Goal: Transaction & Acquisition: Purchase product/service

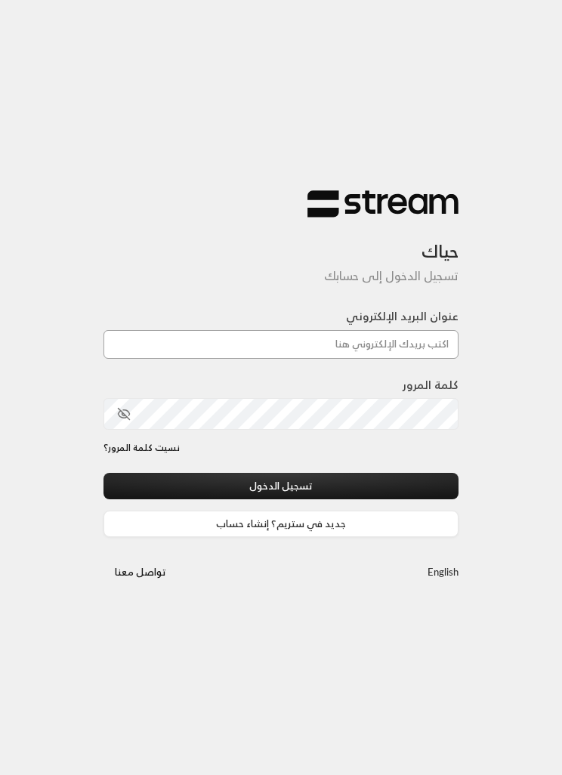
click at [421, 336] on input "عنوان البريد الإلكتروني" at bounding box center [280, 344] width 355 height 29
paste input "[EMAIL_ADDRESS][DOMAIN_NAME]"
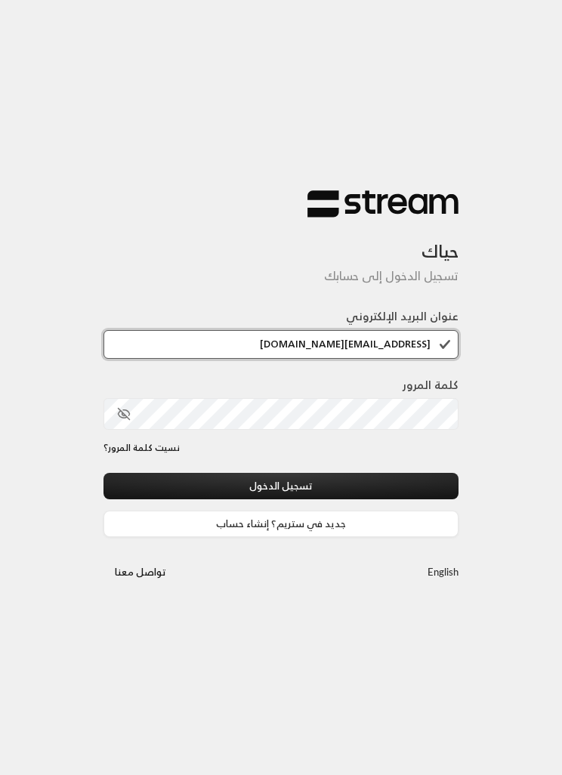
type input "[EMAIL_ADDRESS][DOMAIN_NAME]"
click at [382, 487] on button "تسجيل الدخول" at bounding box center [280, 486] width 355 height 26
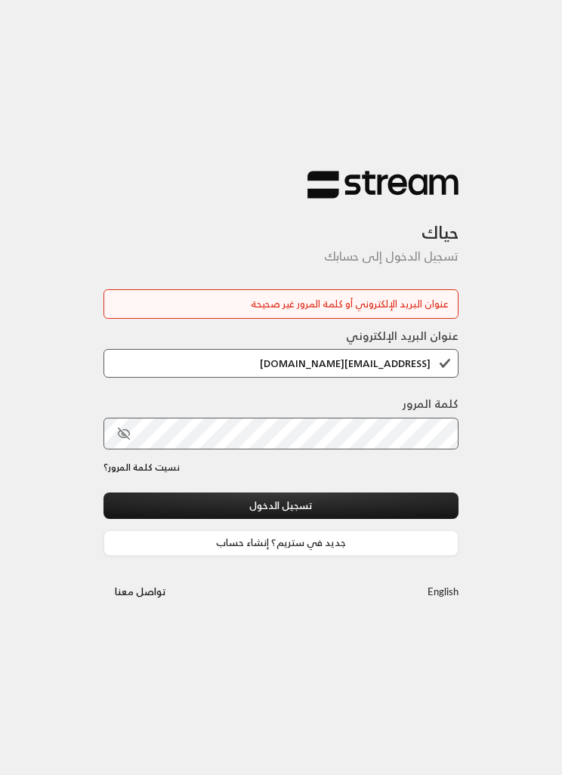
click at [130, 428] on icon "toggle password visibility" at bounding box center [124, 434] width 14 height 14
click at [404, 514] on button "تسجيل الدخول" at bounding box center [280, 505] width 355 height 26
click at [383, 509] on button "تسجيل الدخول" at bounding box center [280, 505] width 355 height 26
click at [115, 437] on button "toggle password visibility" at bounding box center [124, 434] width 26 height 26
click at [370, 511] on button "تسجيل الدخول" at bounding box center [280, 505] width 355 height 26
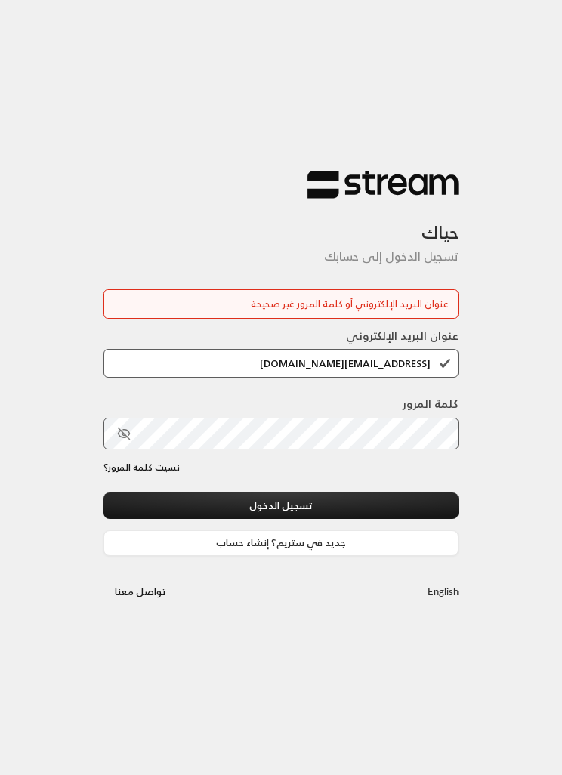
click at [132, 438] on button "toggle password visibility" at bounding box center [124, 434] width 26 height 26
click at [420, 503] on button "تسجيل الدخول" at bounding box center [280, 505] width 355 height 26
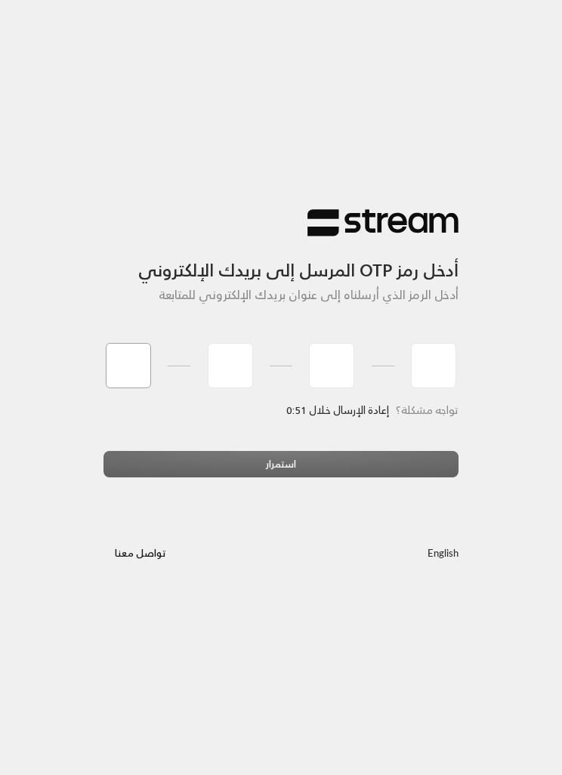
click at [123, 361] on input "tel" at bounding box center [128, 365] width 45 height 45
type input "3"
type input "4"
type input "7"
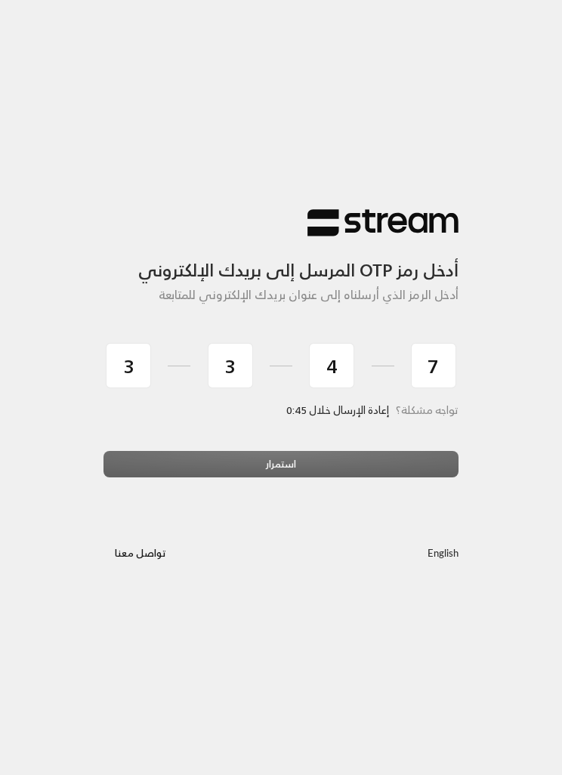
click at [372, 459] on div "استمرار" at bounding box center [280, 470] width 355 height 38
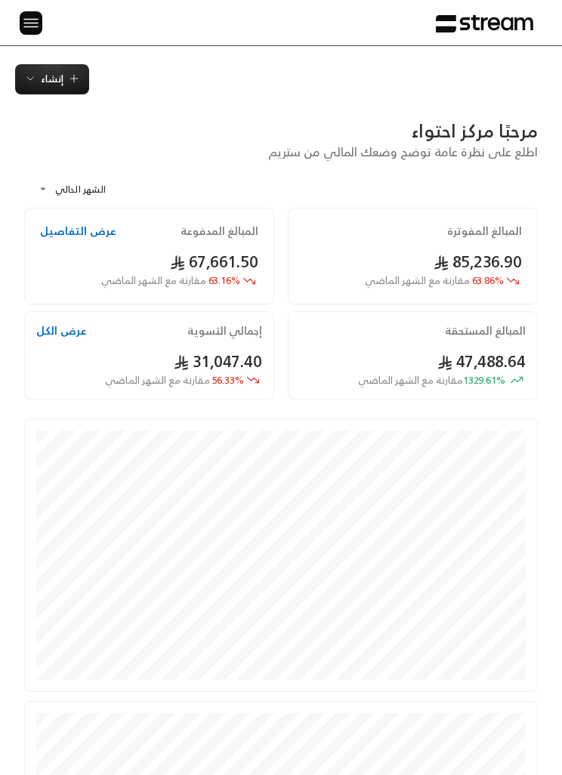
click at [45, 82] on span "إنشاء" at bounding box center [52, 77] width 23 height 17
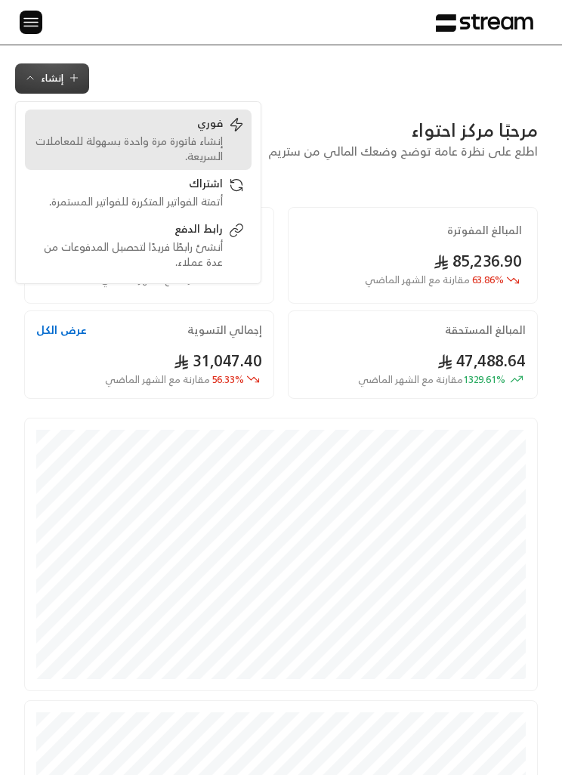
click at [91, 126] on div "فوري" at bounding box center [127, 125] width 190 height 18
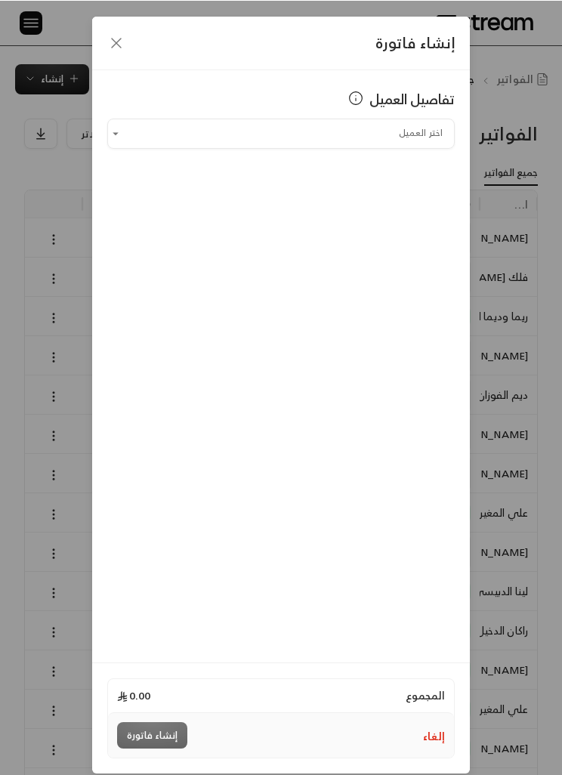
click at [116, 44] on icon "button" at bounding box center [116, 42] width 9 height 9
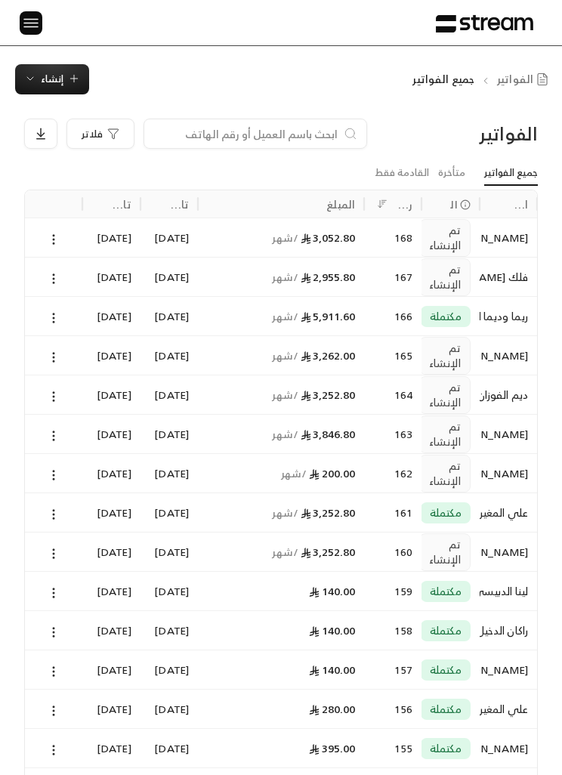
click at [29, 20] on img at bounding box center [31, 22] width 18 height 19
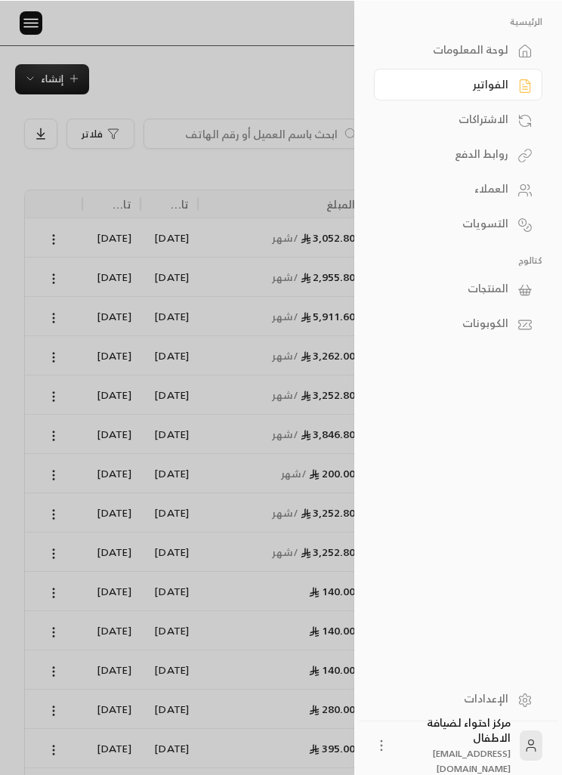
click at [502, 295] on div "المنتجات" at bounding box center [451, 287] width 116 height 15
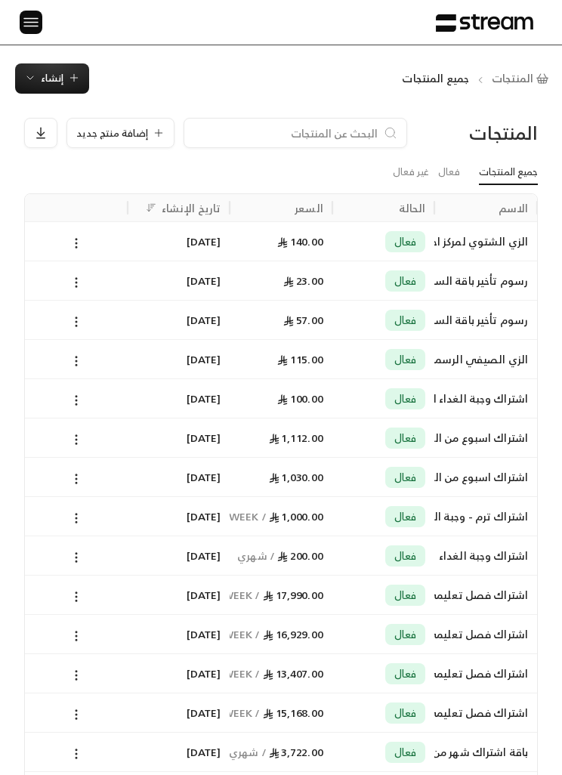
scroll to position [0, -1]
click at [48, 76] on span "إنشاء" at bounding box center [52, 77] width 23 height 17
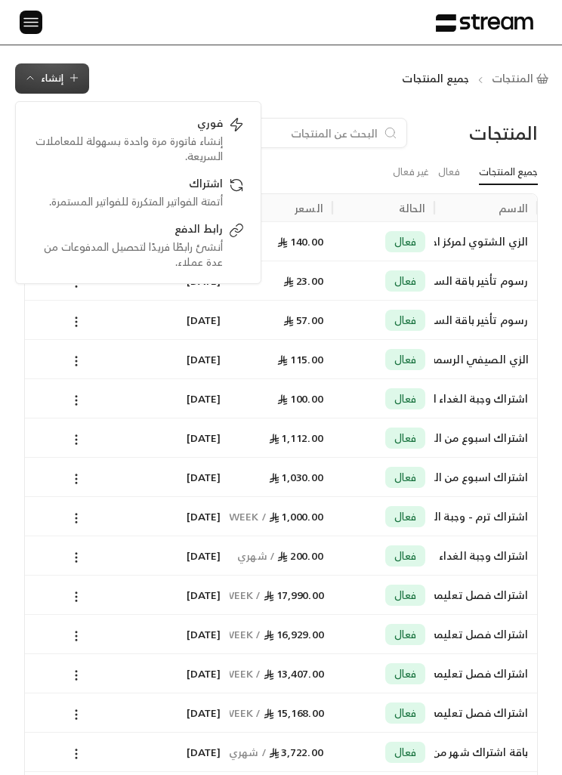
click at [394, 54] on div "المنتجات جميع المنتجات إنشاء فوري إنشاء فاتورة مرة واحدة بسهولة للمعاملات السري…" at bounding box center [281, 658] width 562 height 1226
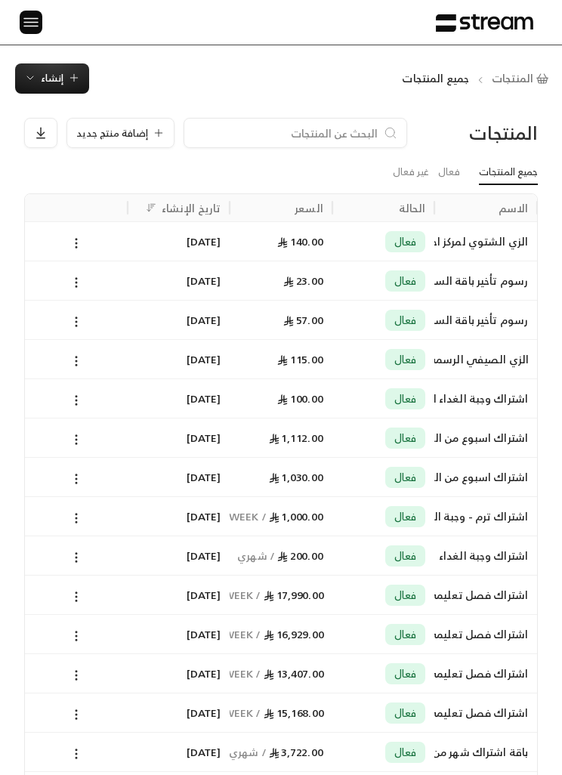
click at [372, 85] on div "المنتجات جميع المنتجات إنشاء فوري إنشاء فاتورة مرة واحدة بسهولة للمعاملات السري…" at bounding box center [281, 78] width 562 height 30
click at [97, 131] on span "إضافة منتج جديد" at bounding box center [112, 133] width 72 height 10
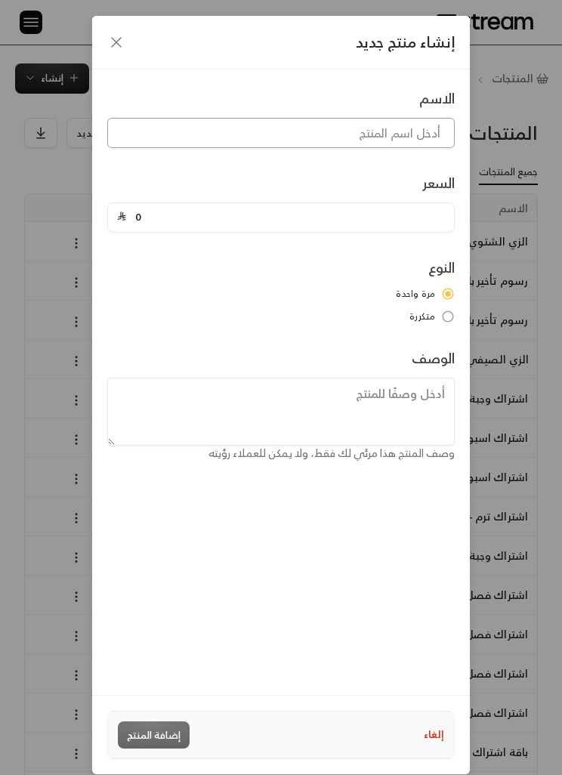
click at [418, 128] on input at bounding box center [280, 133] width 347 height 30
type input "اشتراك لمد"
click at [34, 432] on div "إنشاء منتج جديد الاسم اشتراك لمد السعر 0 النوع مرة واحدة متكررة الوصف وصف المنت…" at bounding box center [281, 387] width 562 height 775
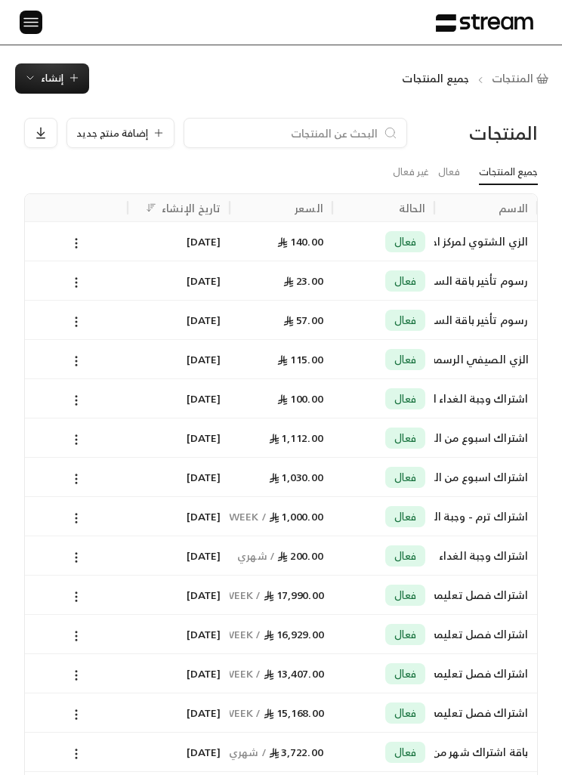
click at [72, 433] on icon at bounding box center [76, 440] width 14 height 14
click at [480, 445] on div at bounding box center [281, 387] width 562 height 775
click at [493, 447] on div "اشتراك اسبوع من الساعه 7:00 إلى 5:00" at bounding box center [485, 437] width 85 height 39
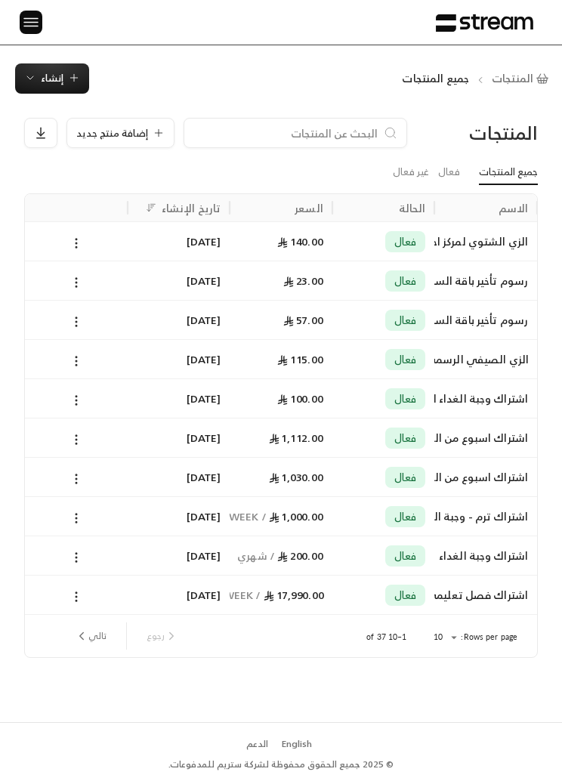
click at [468, 434] on div "اشتراك اسبوع من الساعه 7:00 إلى 5:00" at bounding box center [485, 437] width 85 height 39
click at [493, 474] on div "اشتراك اسبوع من الساعه 7:00 إلى 4:00" at bounding box center [485, 477] width 85 height 39
click at [46, 66] on button "إنشاء" at bounding box center [52, 78] width 74 height 30
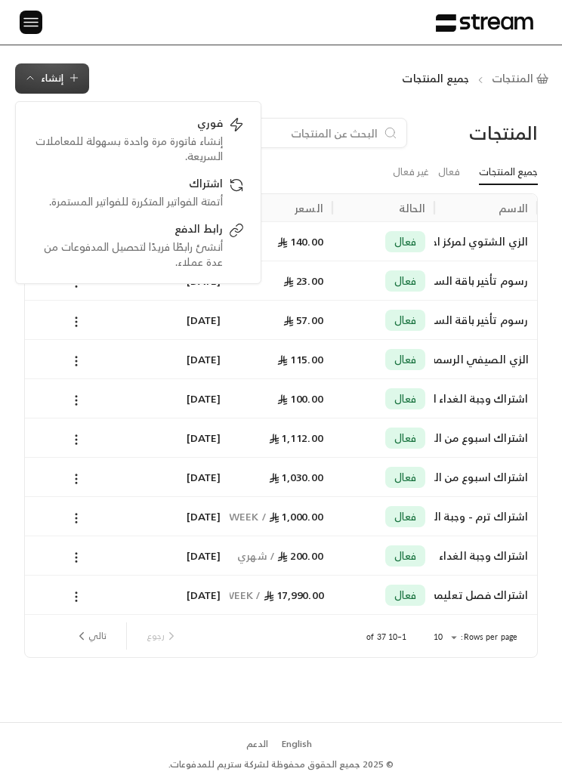
click at [121, 32] on div "الرئيسية لوحة المعلومات الفواتير الاشتراكات روابط الدفع العملاء التسويات كتالوج…" at bounding box center [281, 22] width 562 height 45
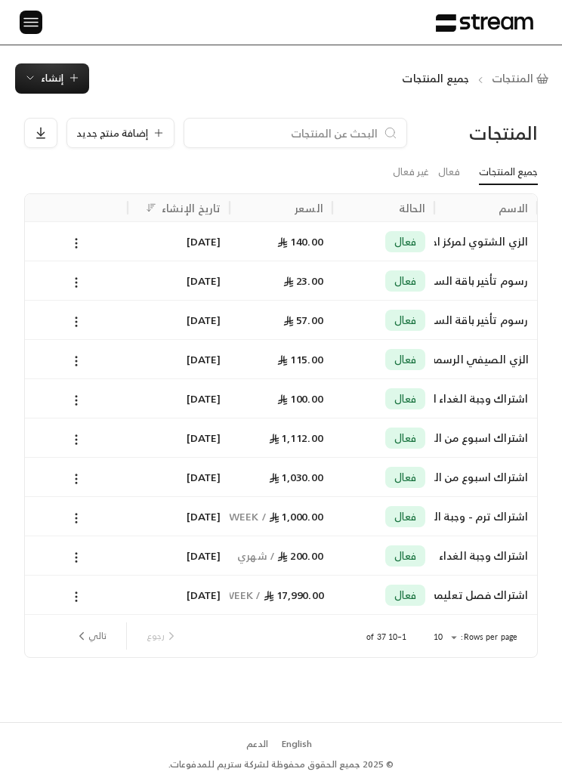
click at [114, 128] on span "إضافة منتج جديد" at bounding box center [112, 133] width 72 height 10
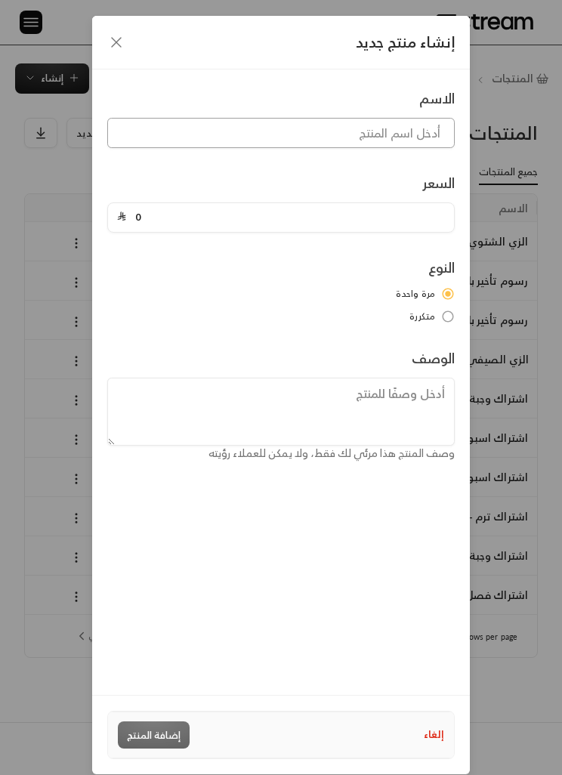
click at [198, 119] on input at bounding box center [280, 133] width 347 height 30
type input "اشتراك لمدة اسبوع من الساعة 7:00 إلى 3:00"
click at [131, 226] on input "0" at bounding box center [285, 217] width 319 height 29
click at [120, 211] on span at bounding box center [121, 217] width 9 height 29
click at [197, 217] on input "0" at bounding box center [285, 217] width 319 height 29
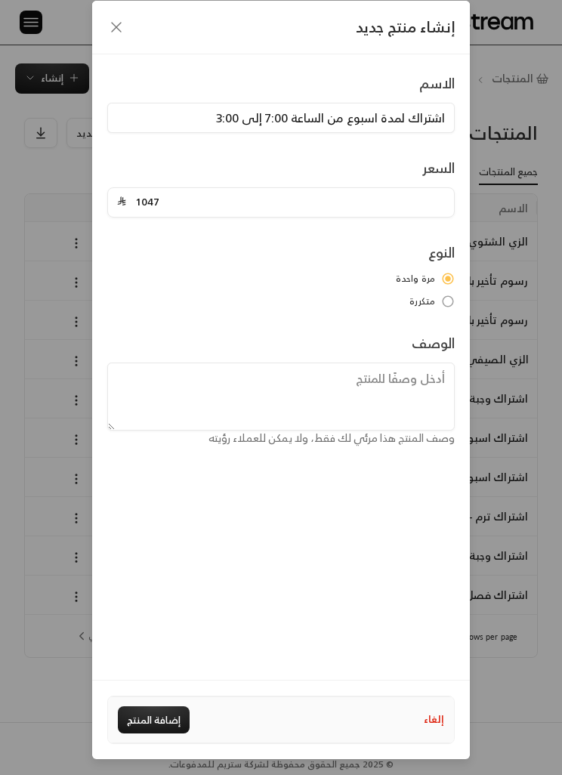
type input "1047"
click at [427, 452] on div "الاسم اشتراك لمدة اسبوع من الساعة 7:00 إلى 3:00 السعر 1047 النوع مرة واحدة متكر…" at bounding box center [281, 366] width 378 height 625
click at [172, 717] on button "إضافة المنتج" at bounding box center [154, 719] width 72 height 27
type input "0"
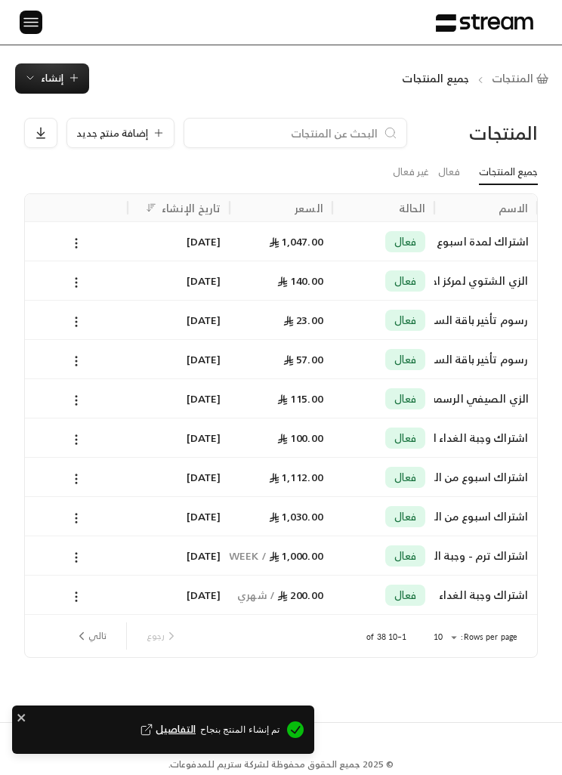
click at [38, 23] on img at bounding box center [31, 22] width 18 height 19
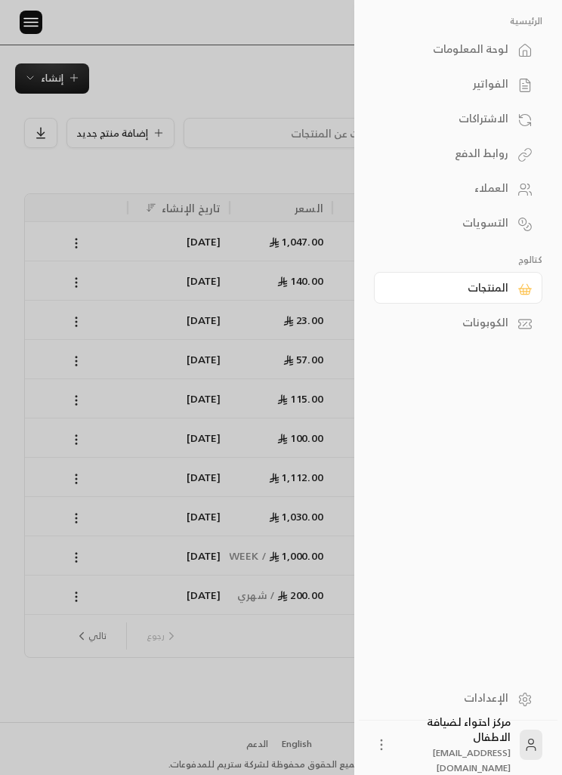
click at [184, 719] on div at bounding box center [281, 387] width 562 height 775
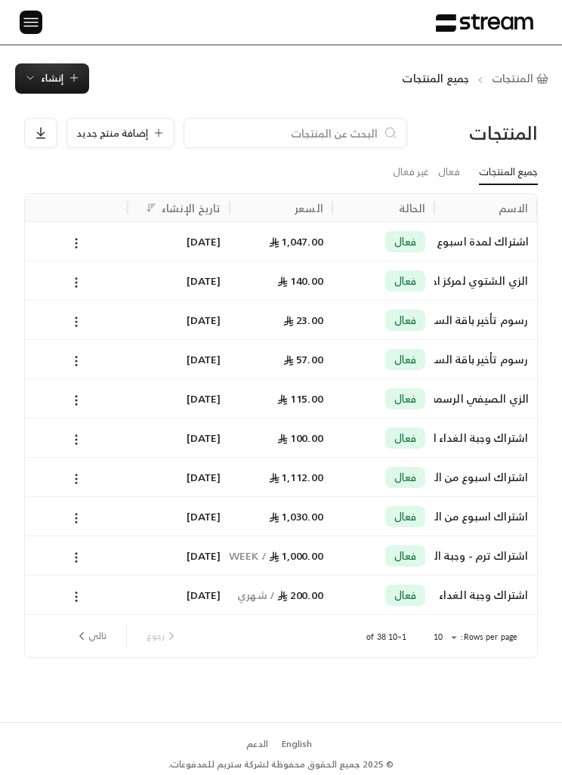
click at [33, 31] on img at bounding box center [31, 22] width 18 height 19
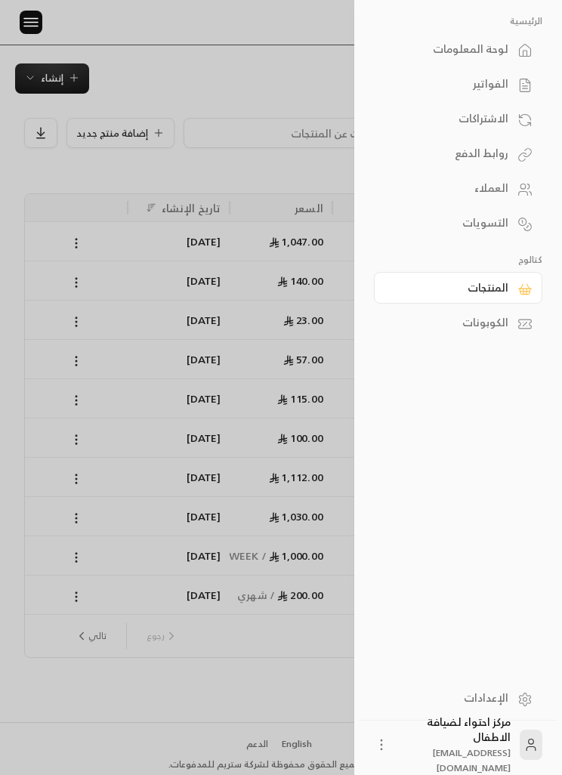
click at [501, 81] on div "الفواتير" at bounding box center [451, 83] width 116 height 15
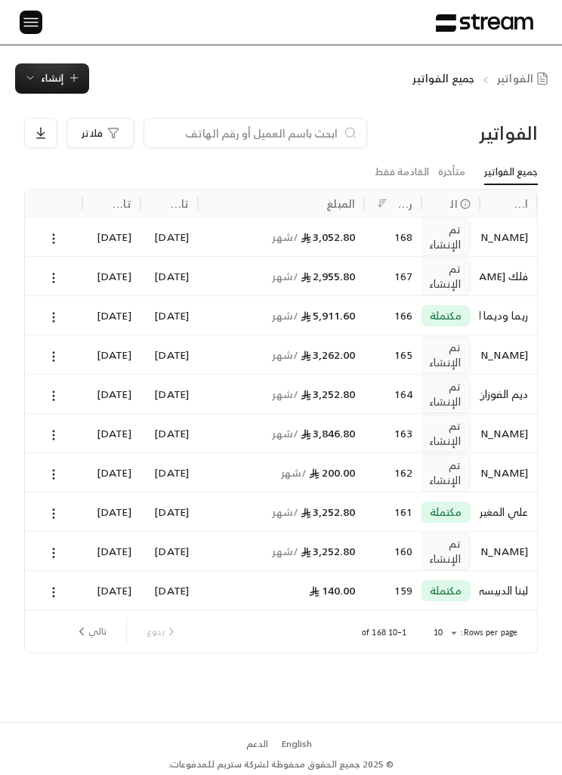
click at [55, 354] on icon at bounding box center [54, 357] width 14 height 14
click at [78, 385] on li "عرض" at bounding box center [69, 394] width 36 height 26
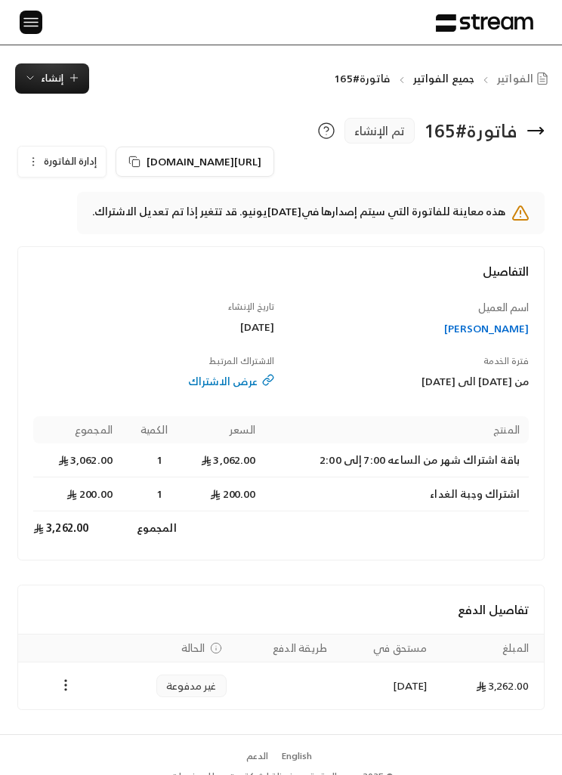
click at [62, 690] on icon "Payments" at bounding box center [65, 684] width 15 height 15
click at [119, 590] on div at bounding box center [281, 387] width 562 height 775
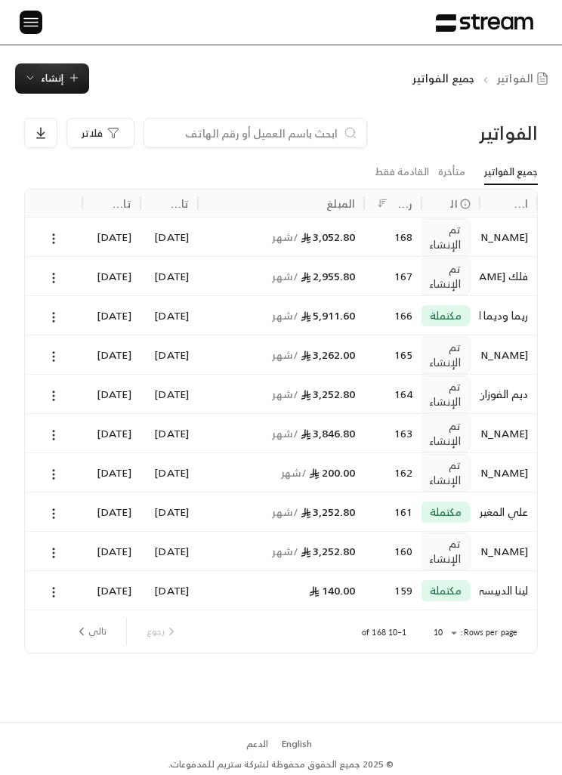
click at [55, 235] on icon at bounding box center [54, 239] width 14 height 14
click at [71, 279] on li "عرض" at bounding box center [69, 277] width 36 height 26
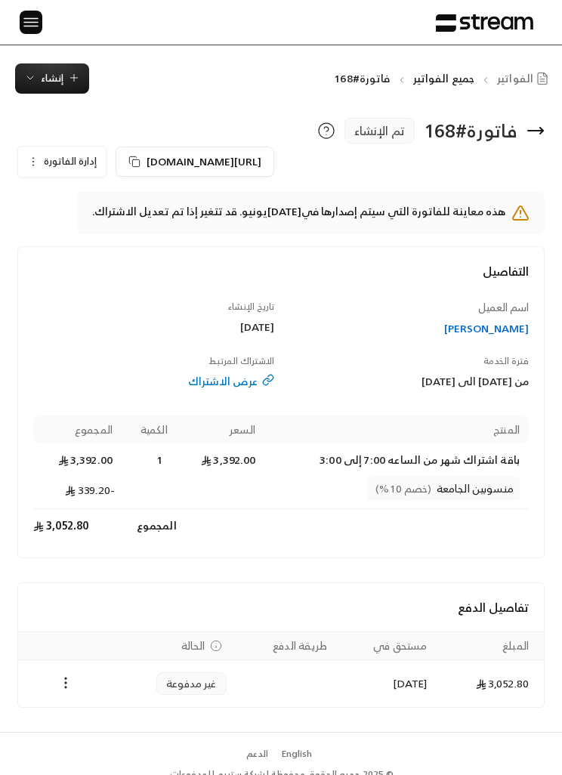
click at [67, 668] on td "Payments" at bounding box center [65, 683] width 94 height 47
click at [68, 677] on icon "Payments" at bounding box center [65, 682] width 15 height 15
click at [126, 723] on li "تغيير الحالة الى مدفوعة" at bounding box center [119, 721] width 110 height 26
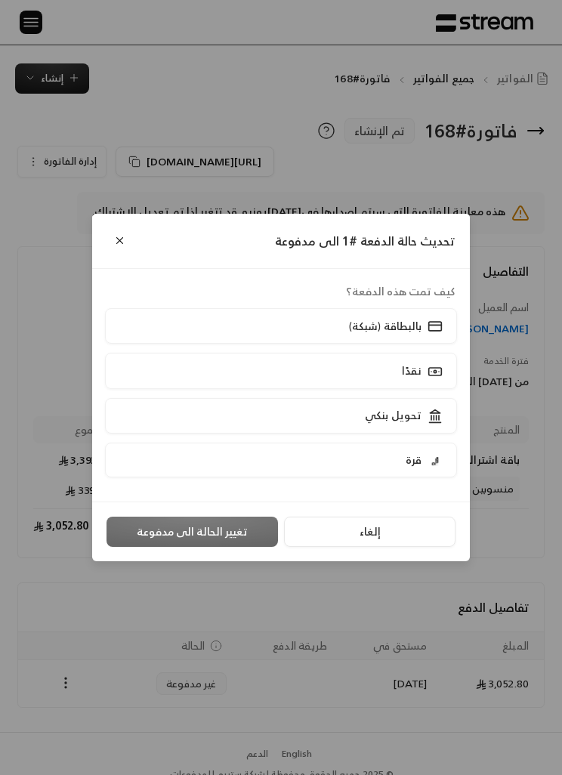
click at [418, 408] on p "تحويل بنكي" at bounding box center [393, 415] width 57 height 15
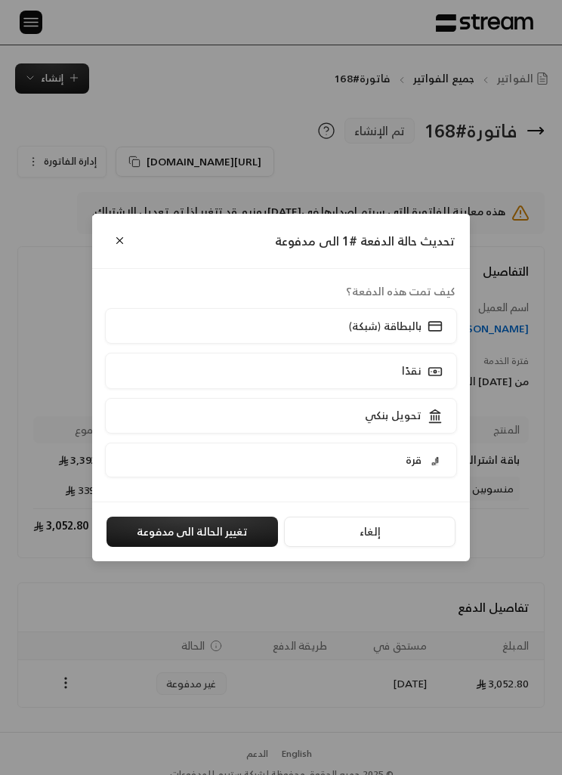
click at [258, 542] on button "تغيير الحالة الى مدفوعة" at bounding box center [191, 532] width 171 height 30
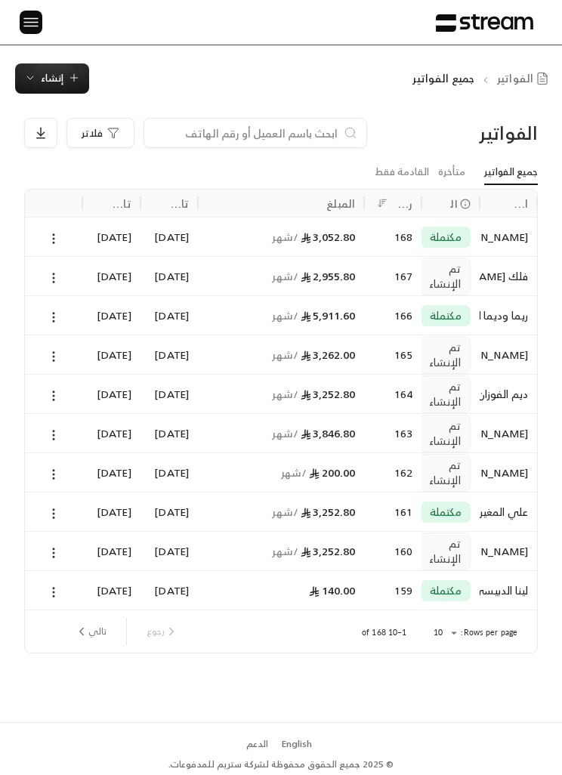
click at [313, 233] on div "3,052.80 / شهر" at bounding box center [281, 237] width 148 height 39
click at [51, 469] on icon at bounding box center [54, 475] width 14 height 14
click at [76, 513] on li "عرض" at bounding box center [69, 512] width 36 height 26
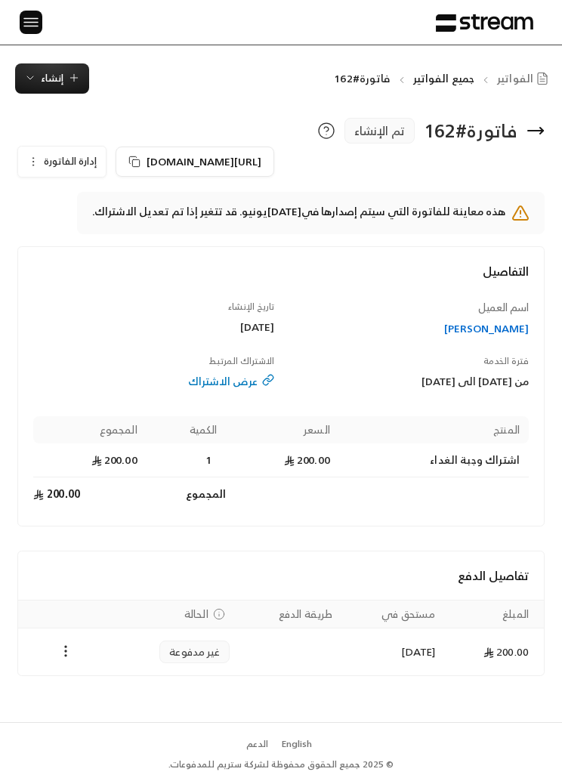
click at [73, 652] on button "Payments" at bounding box center [66, 652] width 18 height 18
click at [137, 687] on li "تغيير الحالة الى مدفوعة" at bounding box center [119, 690] width 110 height 26
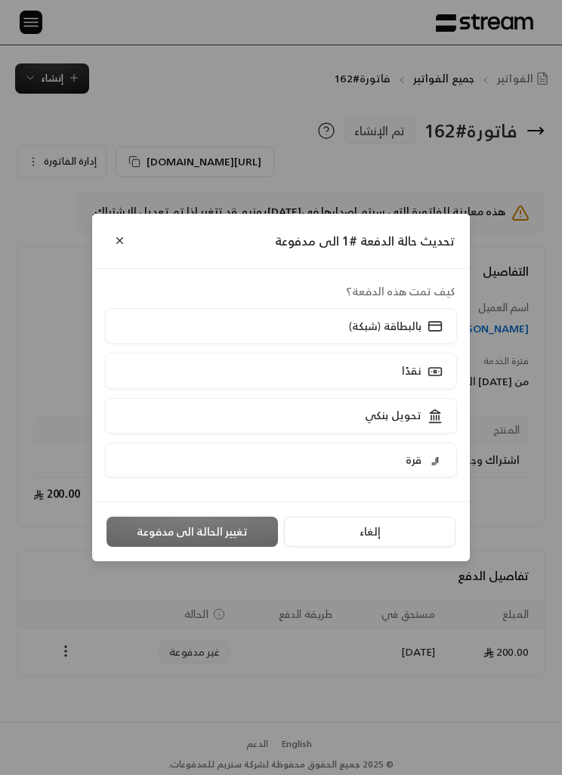
click at [393, 418] on p "تحويل بنكي" at bounding box center [393, 415] width 57 height 15
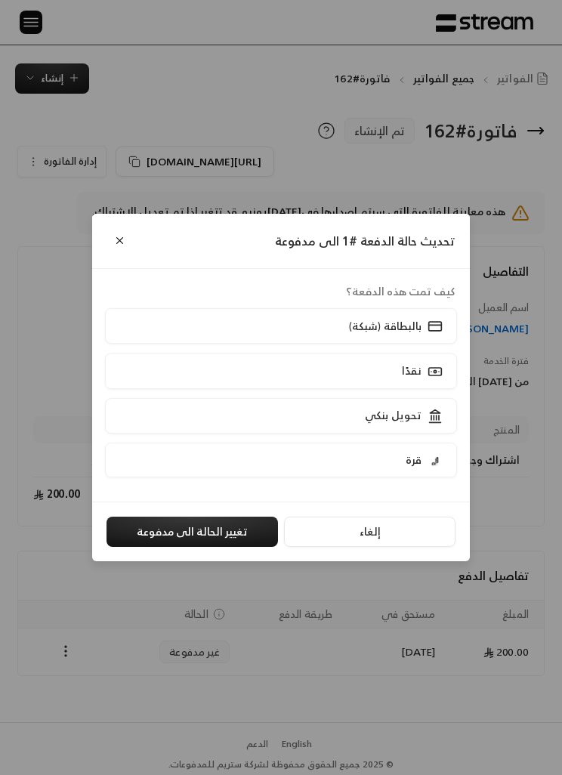
click at [242, 532] on button "تغيير الحالة الى مدفوعة" at bounding box center [191, 532] width 171 height 30
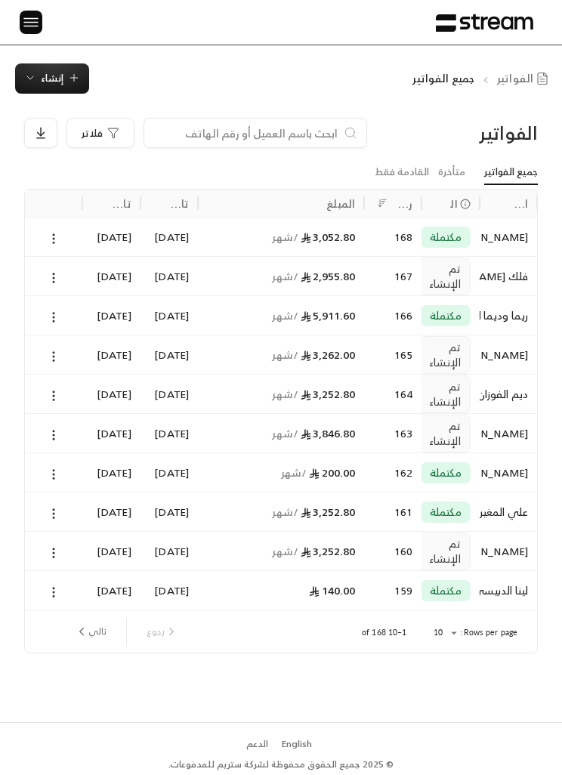
click at [104, 632] on button "تالي" at bounding box center [91, 632] width 44 height 26
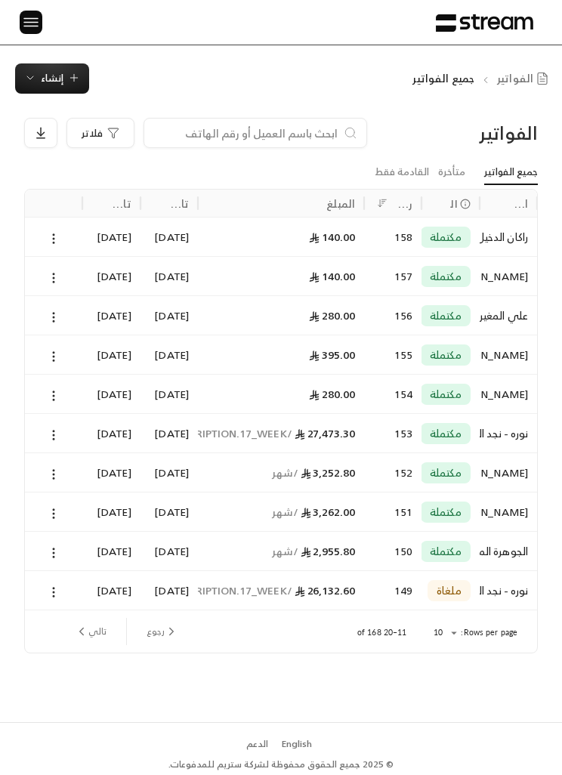
click at [174, 634] on icon "previous page" at bounding box center [172, 632] width 14 height 14
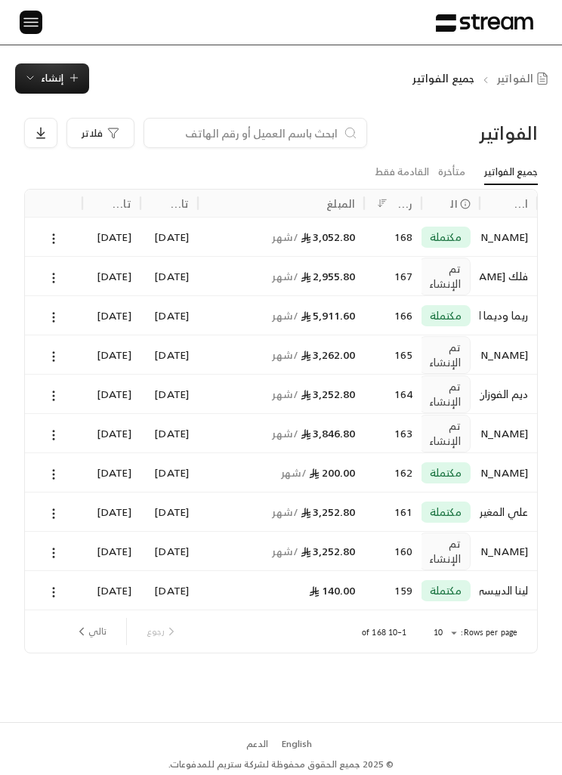
click at [76, 73] on icon "button" at bounding box center [74, 78] width 12 height 12
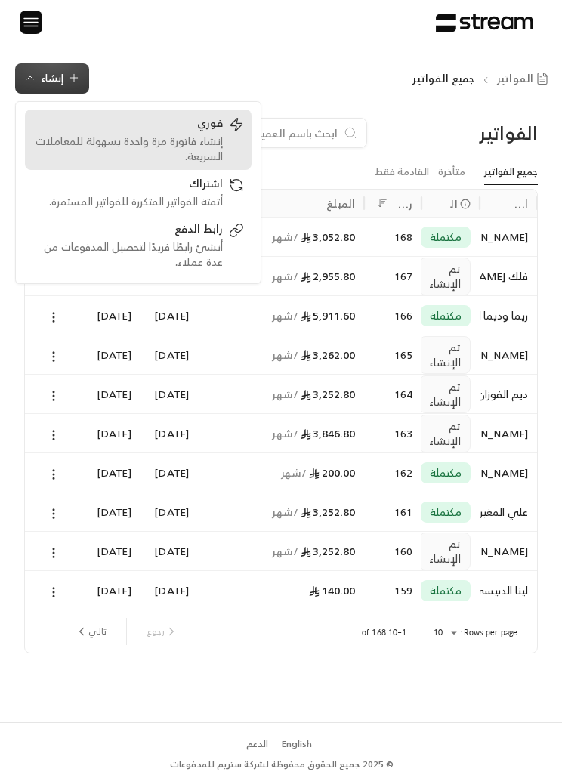
click at [229, 134] on div "فوري إنشاء فاتورة مرة واحدة بسهولة للمعاملات السريعة." at bounding box center [137, 140] width 211 height 48
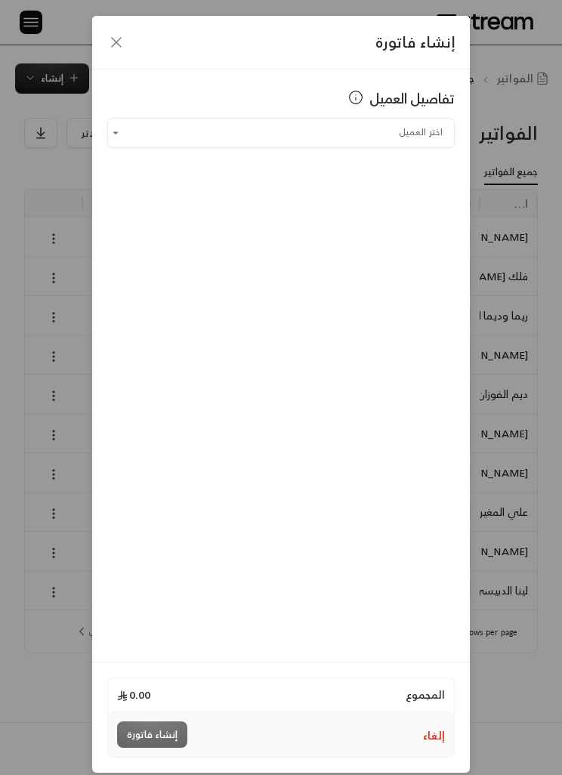
click at [412, 128] on input "اختر العميل" at bounding box center [280, 132] width 347 height 25
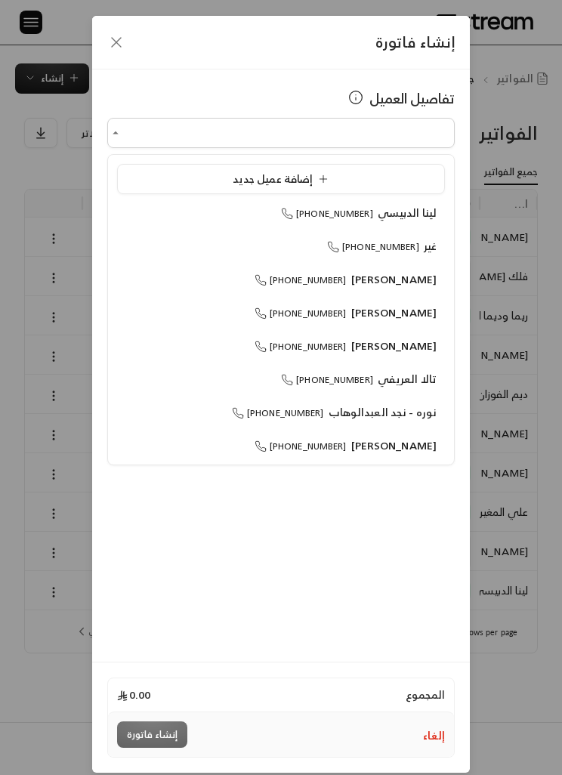
click at [369, 183] on div "إضافة عميل جديد" at bounding box center [280, 178] width 311 height 15
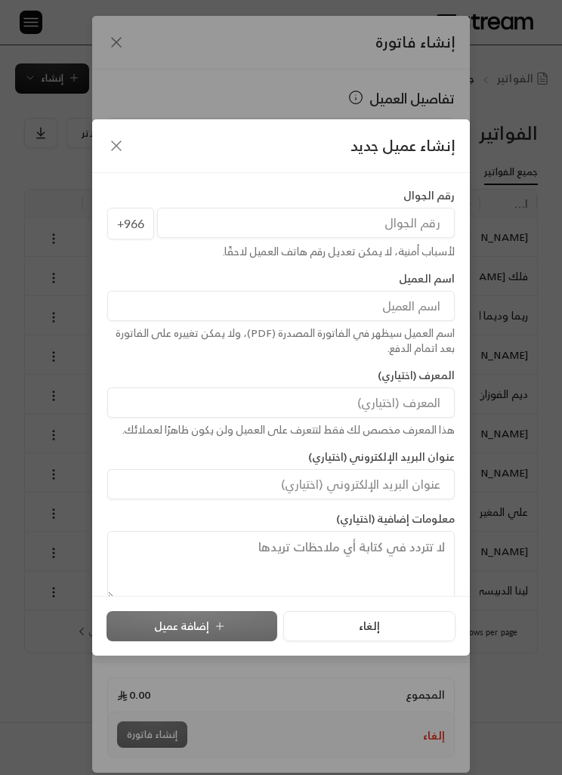
click at [421, 221] on input "tel" at bounding box center [306, 223] width 298 height 30
type input "0"
type input "549230209"
click at [425, 297] on input at bounding box center [280, 306] width 347 height 30
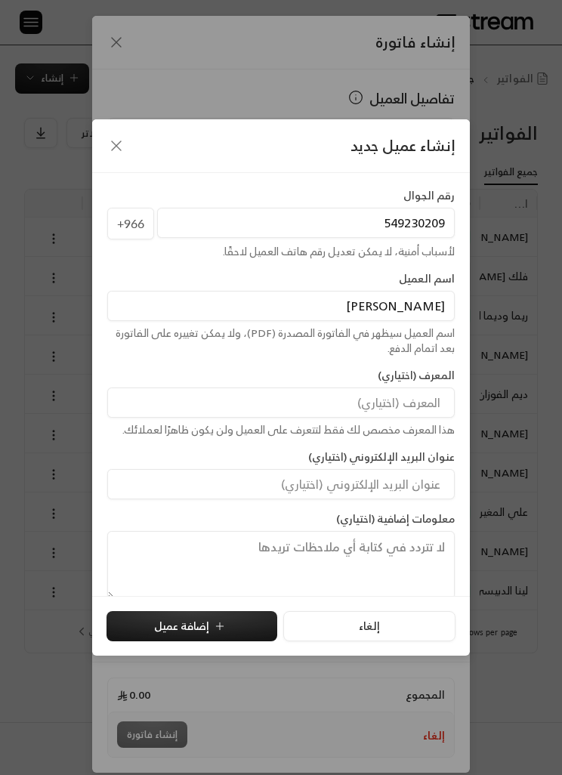
click at [282, 310] on input "[PERSON_NAME]" at bounding box center [280, 306] width 347 height 30
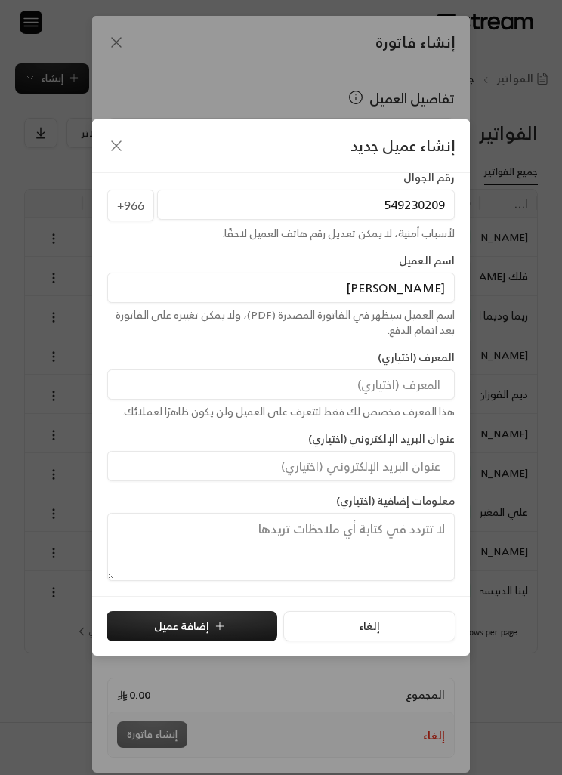
scroll to position [18, 0]
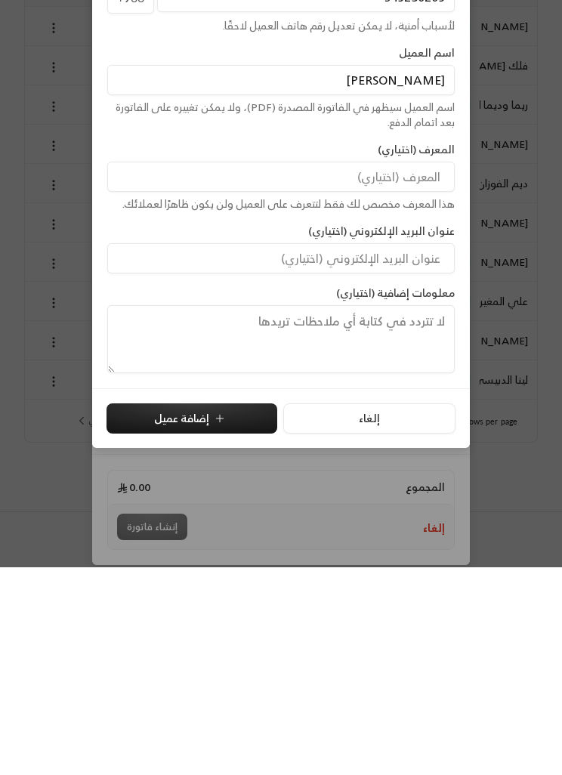
type input "[PERSON_NAME]"
click at [225, 611] on button "إضافة عميل" at bounding box center [191, 626] width 171 height 30
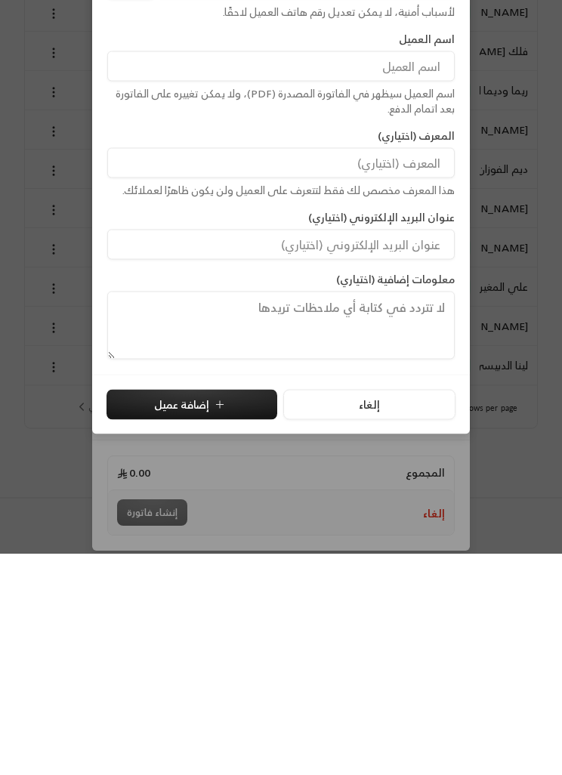
type input "**********"
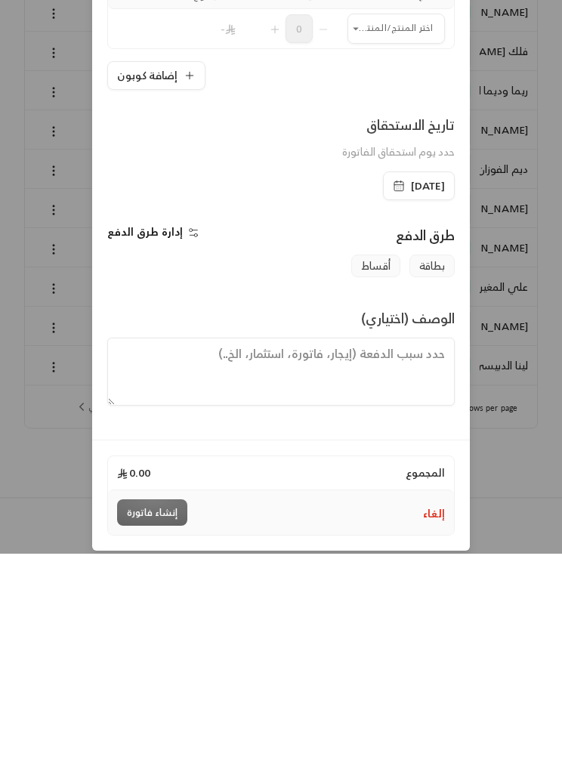
click at [401, 445] on span "طرق الدفع" at bounding box center [425, 457] width 59 height 24
click at [393, 446] on div "طرق الدفع" at bounding box center [371, 461] width 181 height 30
click at [403, 477] on div "بطاقة أقساط" at bounding box center [280, 488] width 361 height 23
click at [407, 446] on div "طرق الدفع" at bounding box center [371, 461] width 181 height 30
click at [389, 248] on input "اختر العميل" at bounding box center [395, 250] width 97 height 25
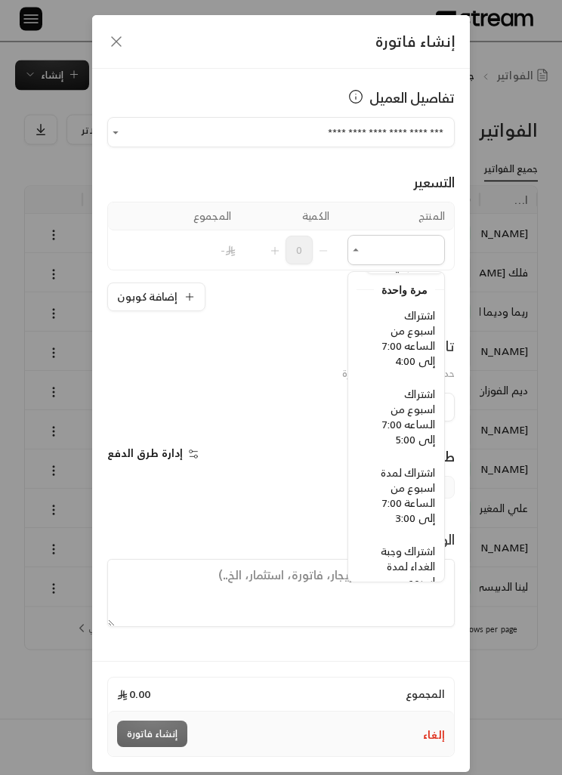
scroll to position [56, -14]
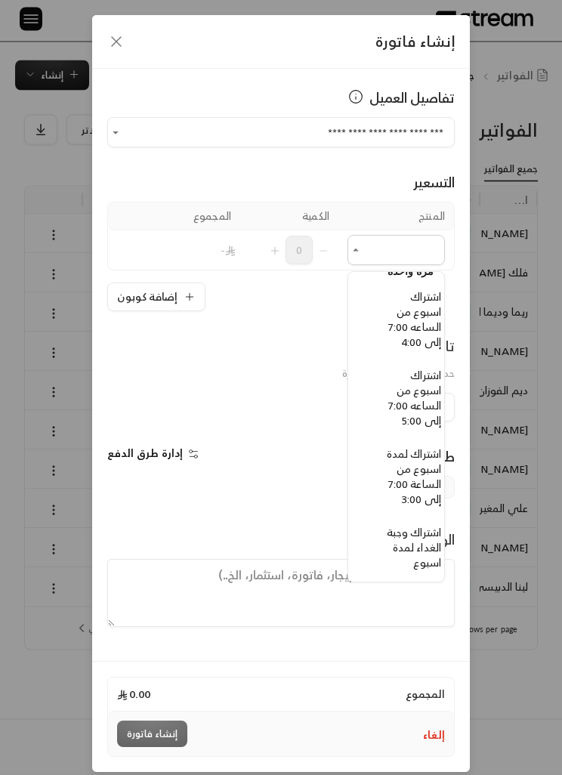
click at [424, 474] on span "اشتراك لمدة اسبوع من الساعة 7:00 إلى 3:00" at bounding box center [414, 477] width 54 height 64
type input "**********"
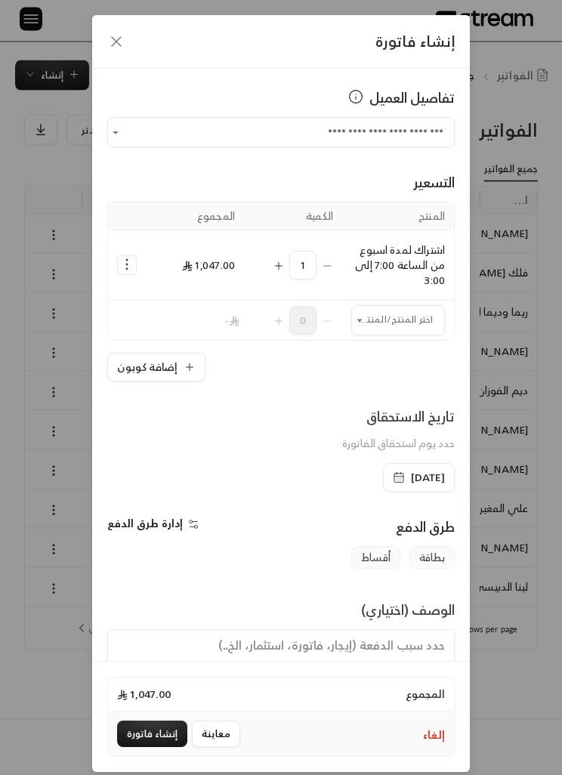
click at [425, 482] on span "[DATE]" at bounding box center [428, 478] width 34 height 15
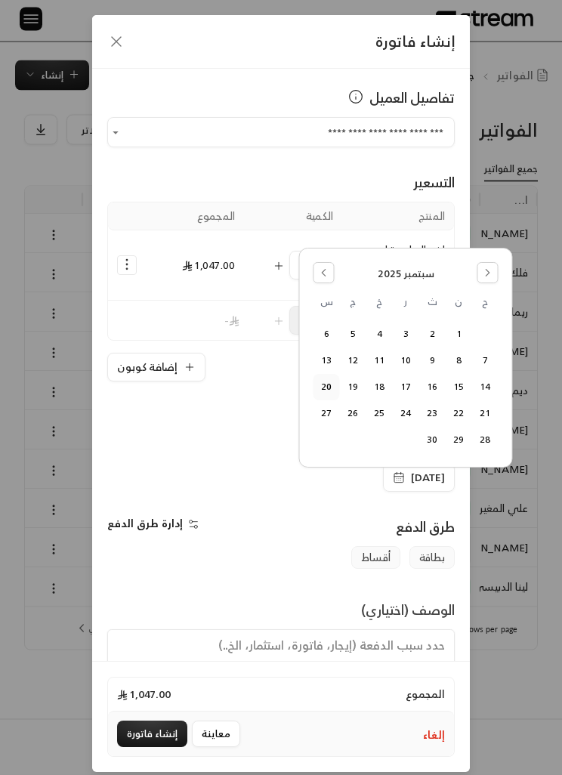
click at [492, 415] on button "21" at bounding box center [485, 413] width 25 height 25
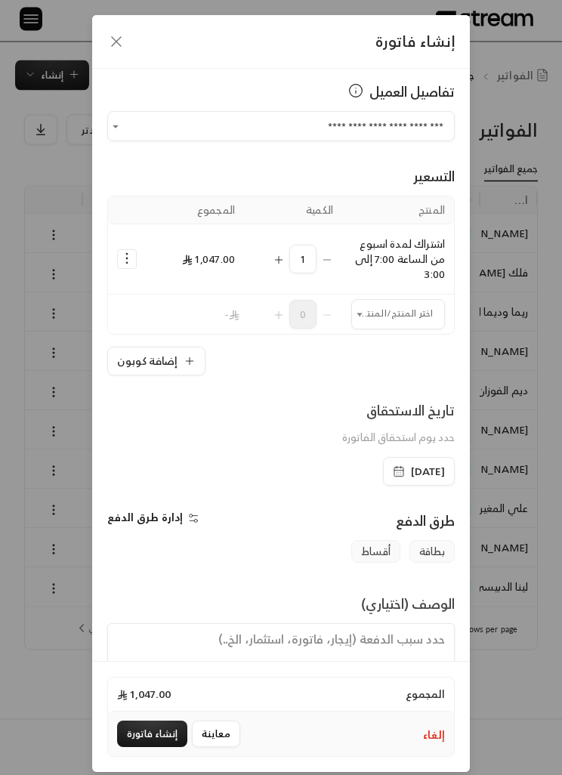
scroll to position [5, 0]
click at [152, 748] on button "إنشاء فاتورة" at bounding box center [152, 734] width 70 height 26
